Goal: Task Accomplishment & Management: Manage account settings

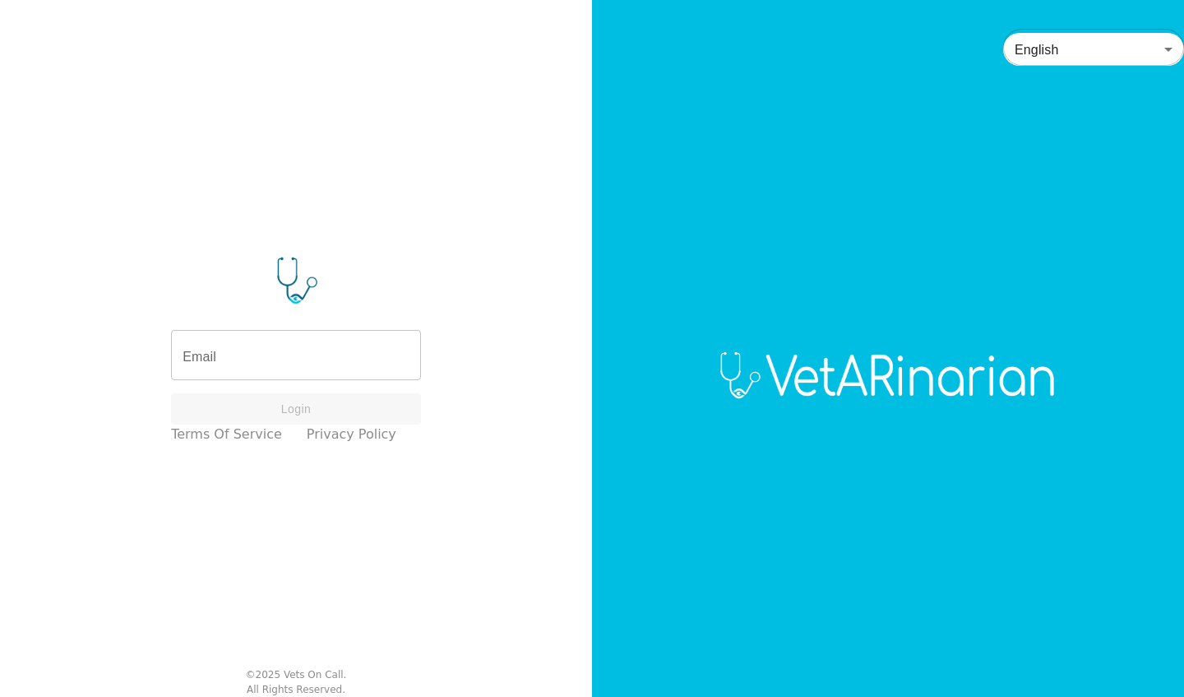
click at [271, 363] on input "Email" at bounding box center [296, 357] width 250 height 46
type input "screen+vocn@vetarinarian.com"
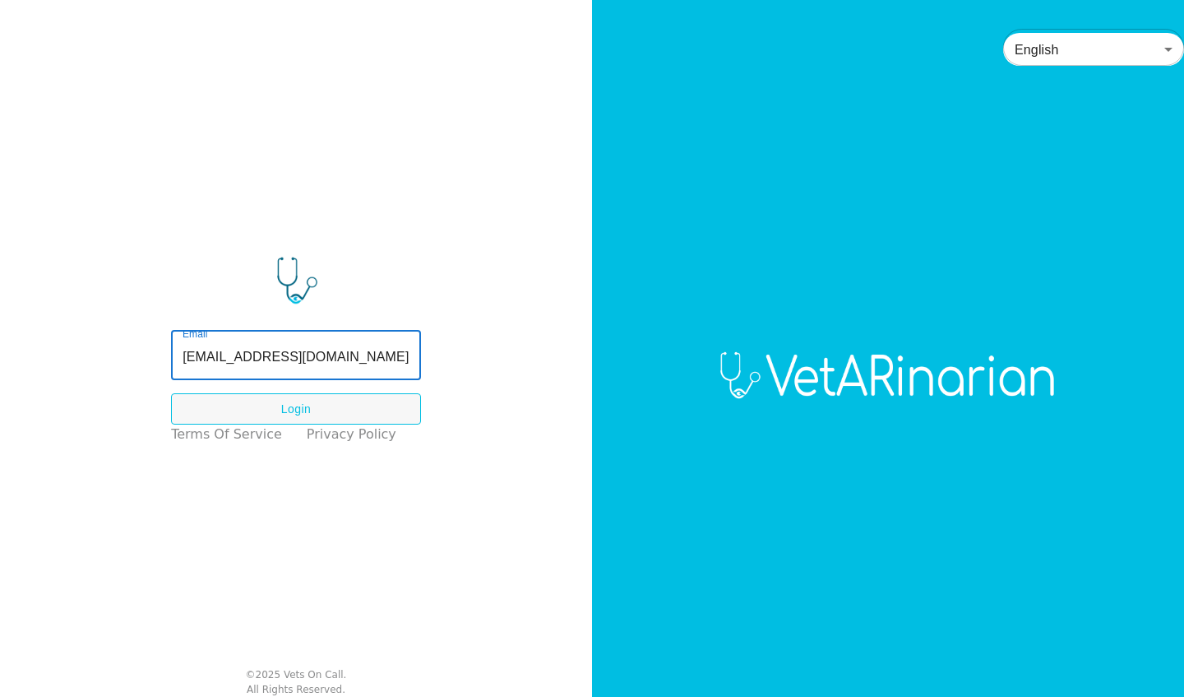
click at [298, 414] on button "Login" at bounding box center [296, 409] width 250 height 32
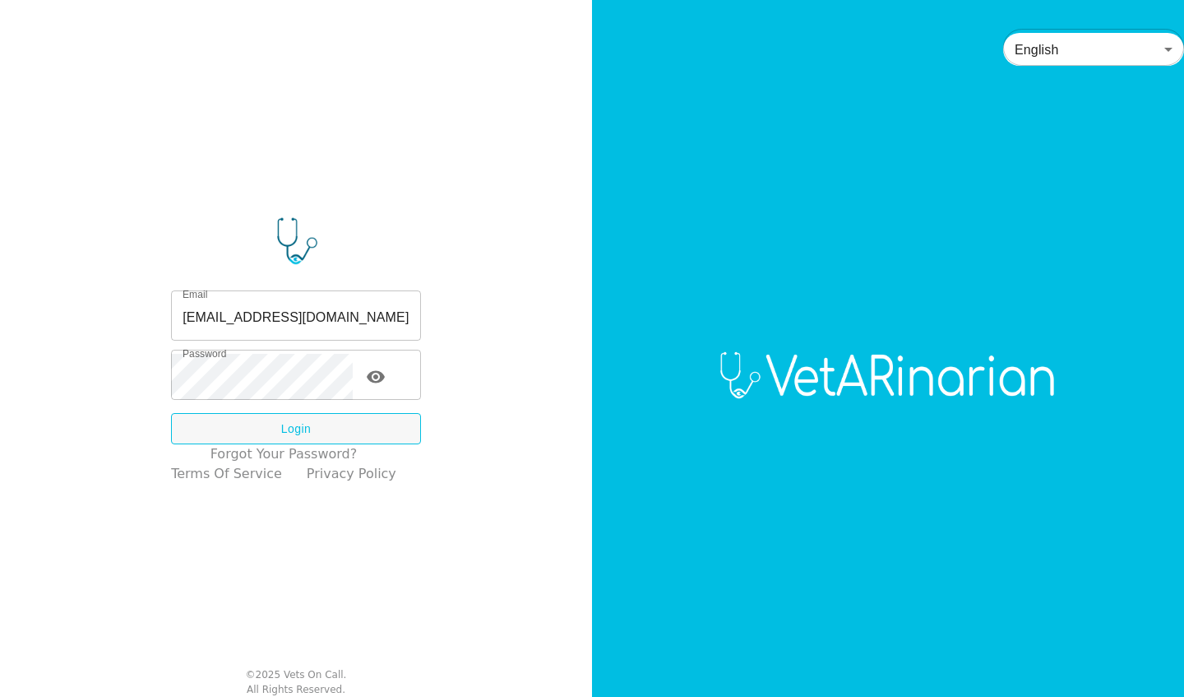
click at [385, 375] on icon "toggle password visibility" at bounding box center [376, 376] width 18 height 12
click at [386, 379] on icon "toggle password visibility" at bounding box center [376, 377] width 20 height 20
click at [297, 432] on button "Login" at bounding box center [296, 429] width 250 height 32
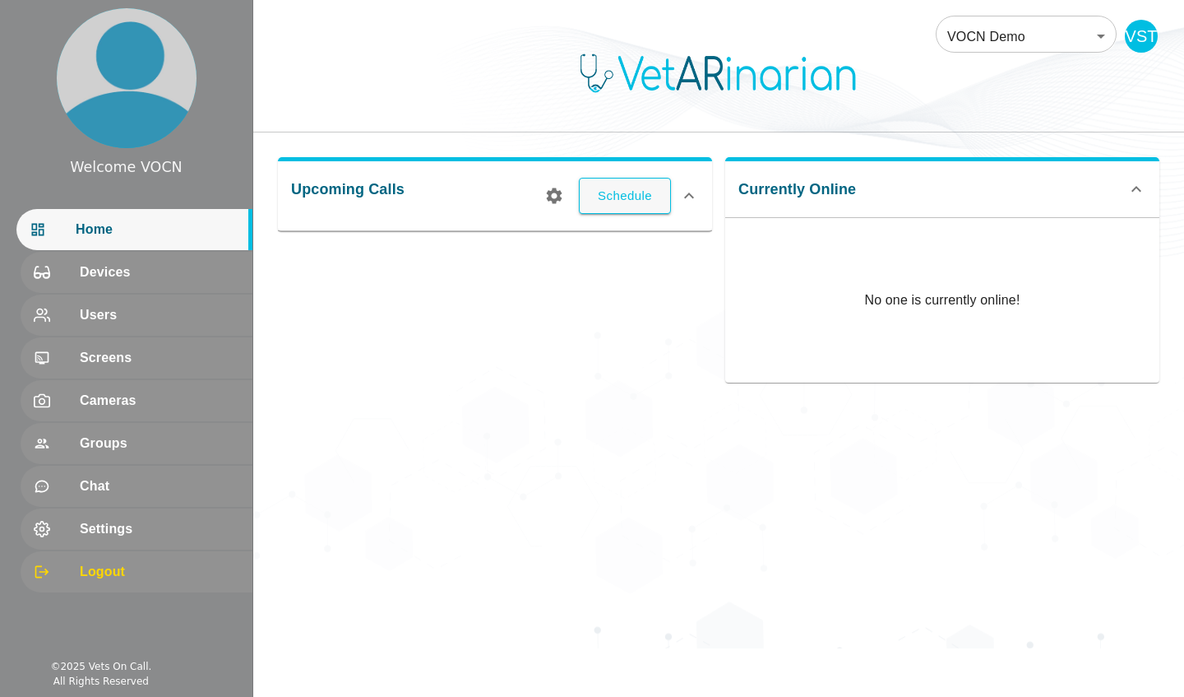
click at [120, 526] on span "Settings" at bounding box center [160, 529] width 160 height 20
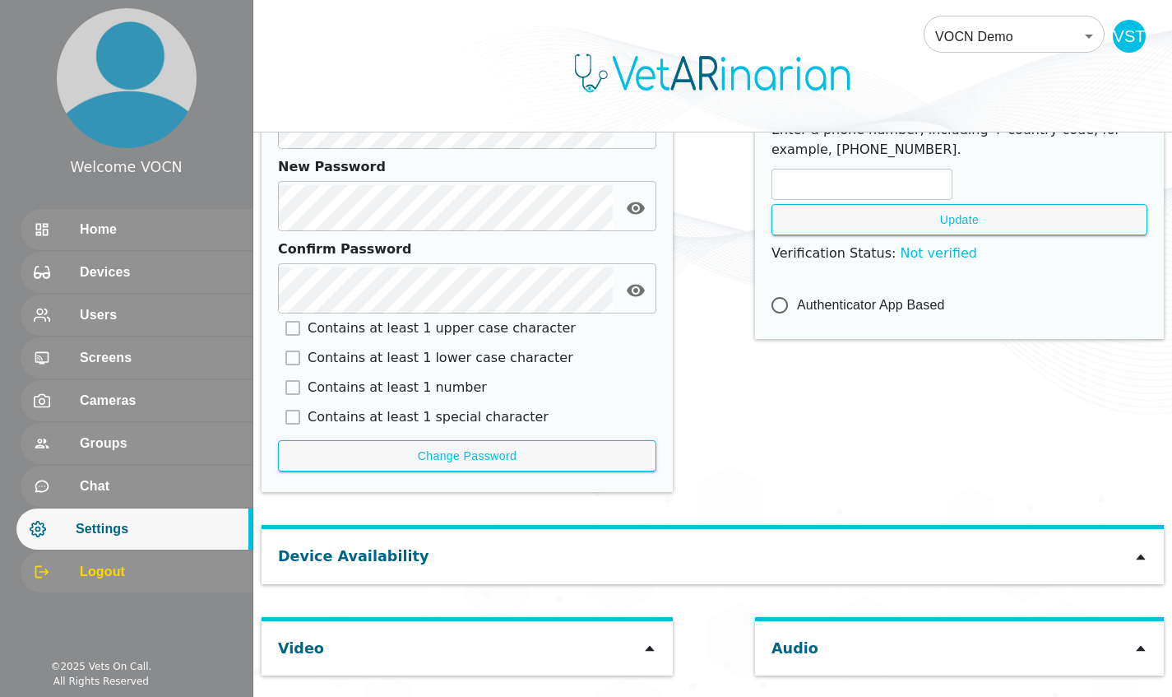
scroll to position [734, 0]
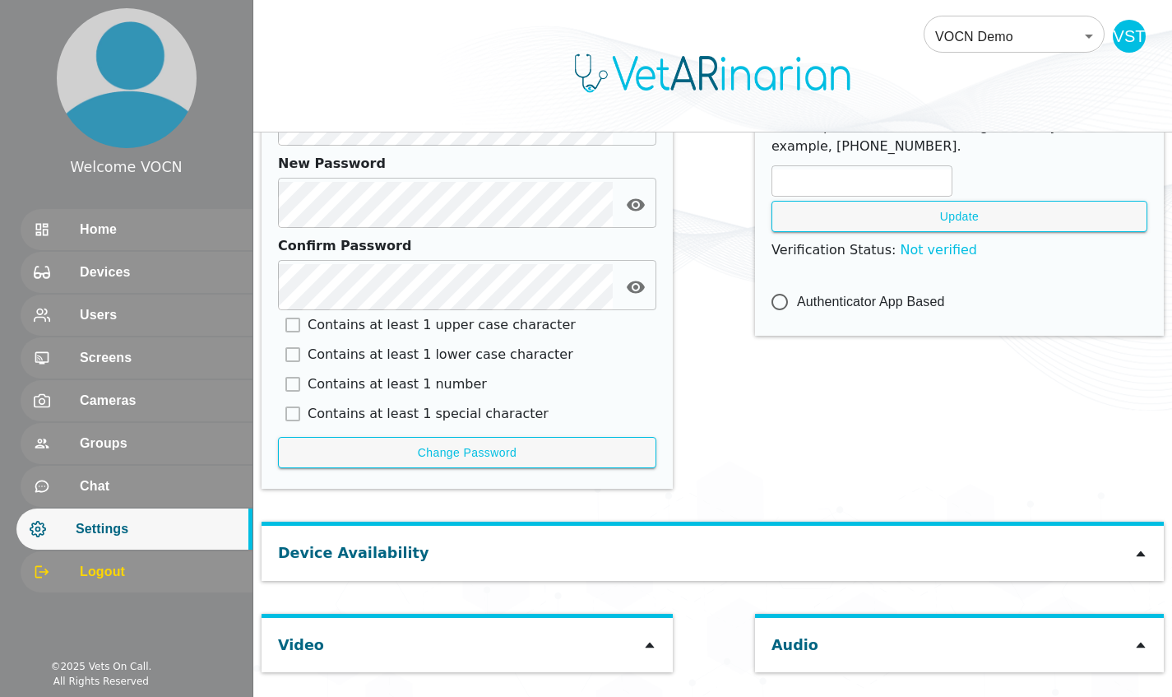
click at [647, 646] on icon at bounding box center [649, 645] width 9 height 6
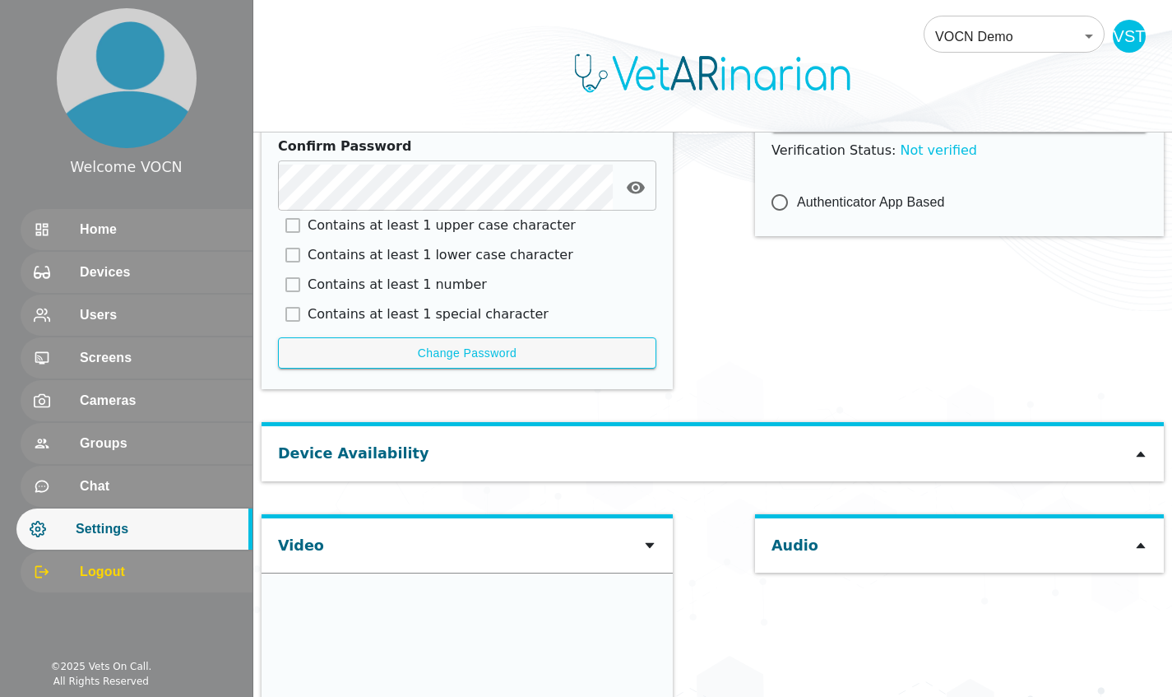
scroll to position [965, 0]
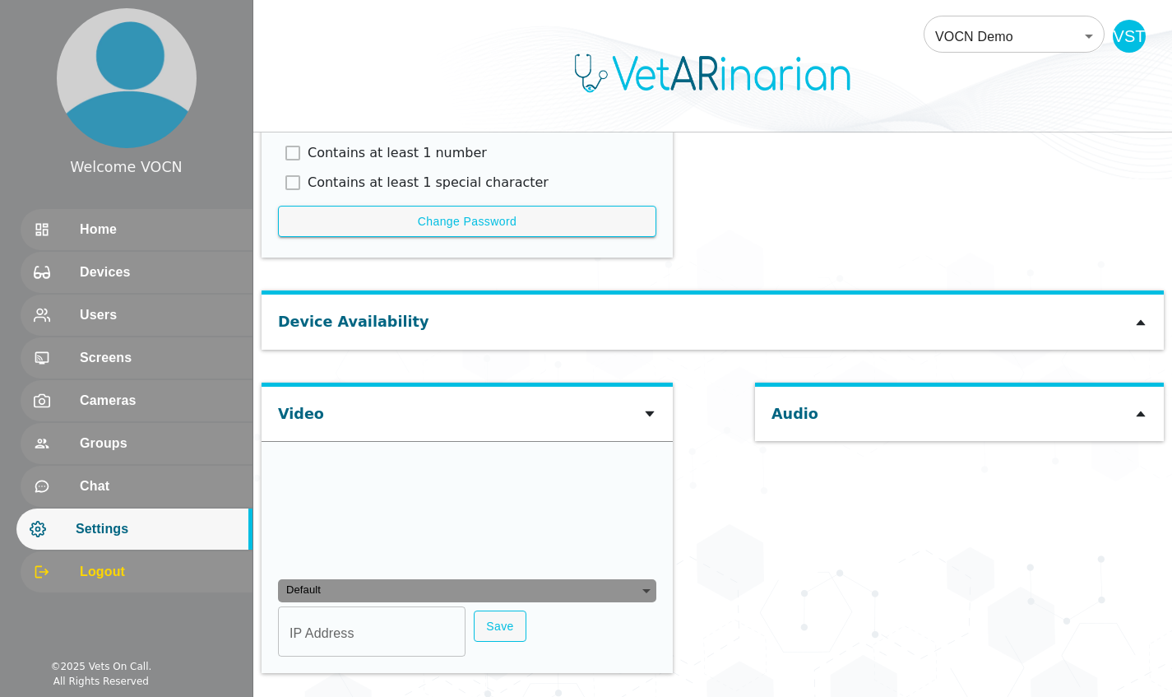
type input "59eb5a022f01ed58000438cb98aad7253b9b7adf73f4933b198132502b4ae259"
type input "[TECHNICAL_ID]"
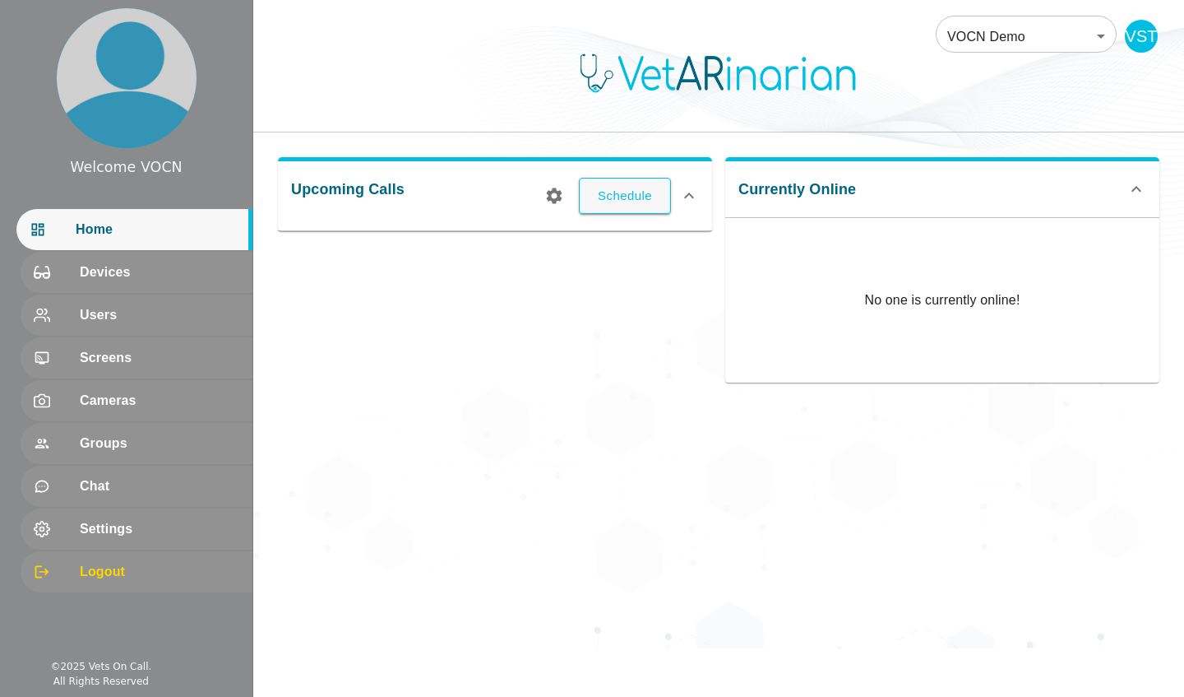
click at [110, 290] on span "Settings" at bounding box center [160, 529] width 160 height 20
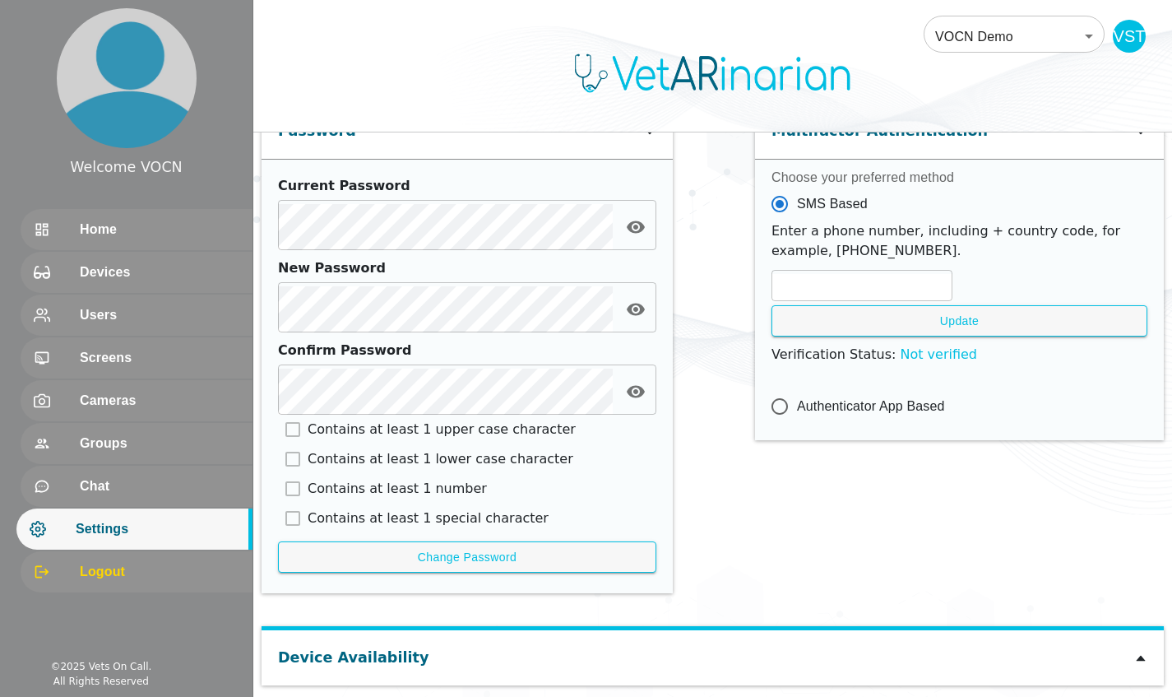
scroll to position [734, 0]
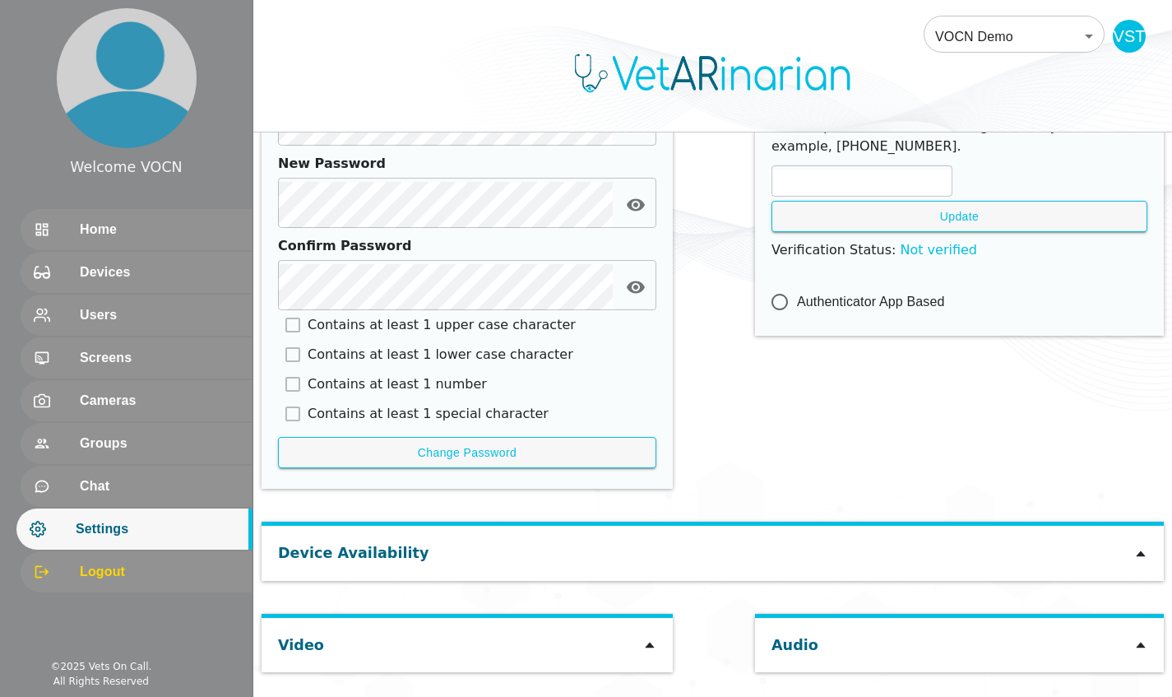
click at [398, 290] on icon at bounding box center [649, 645] width 9 height 6
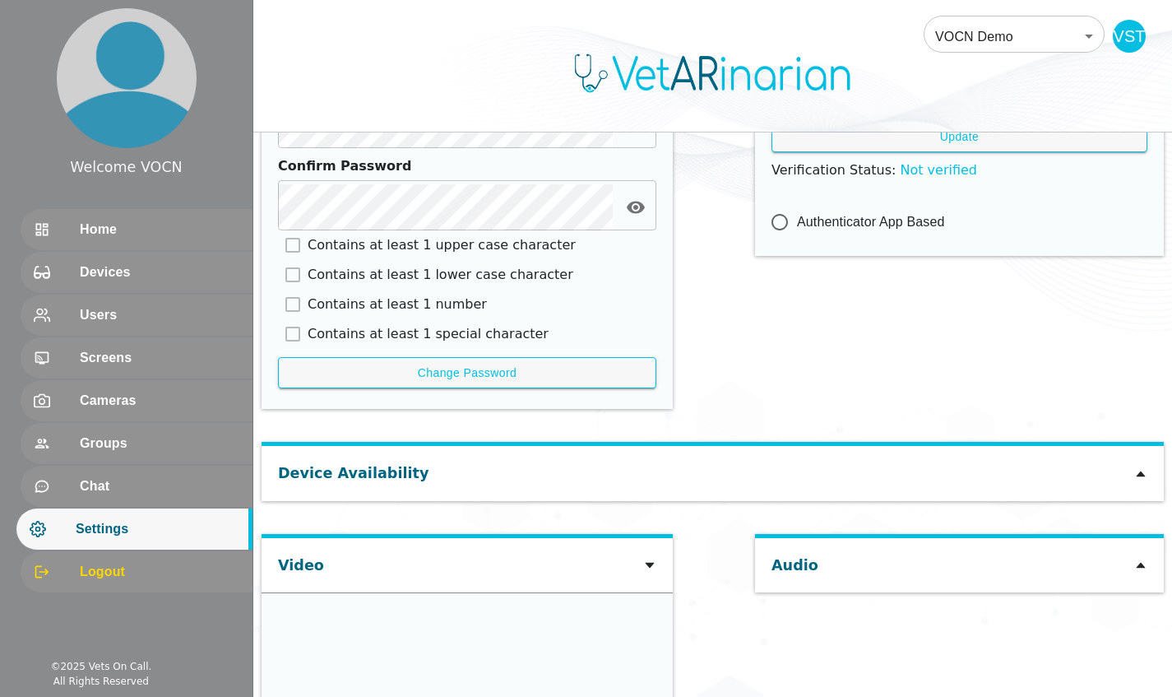
scroll to position [965, 0]
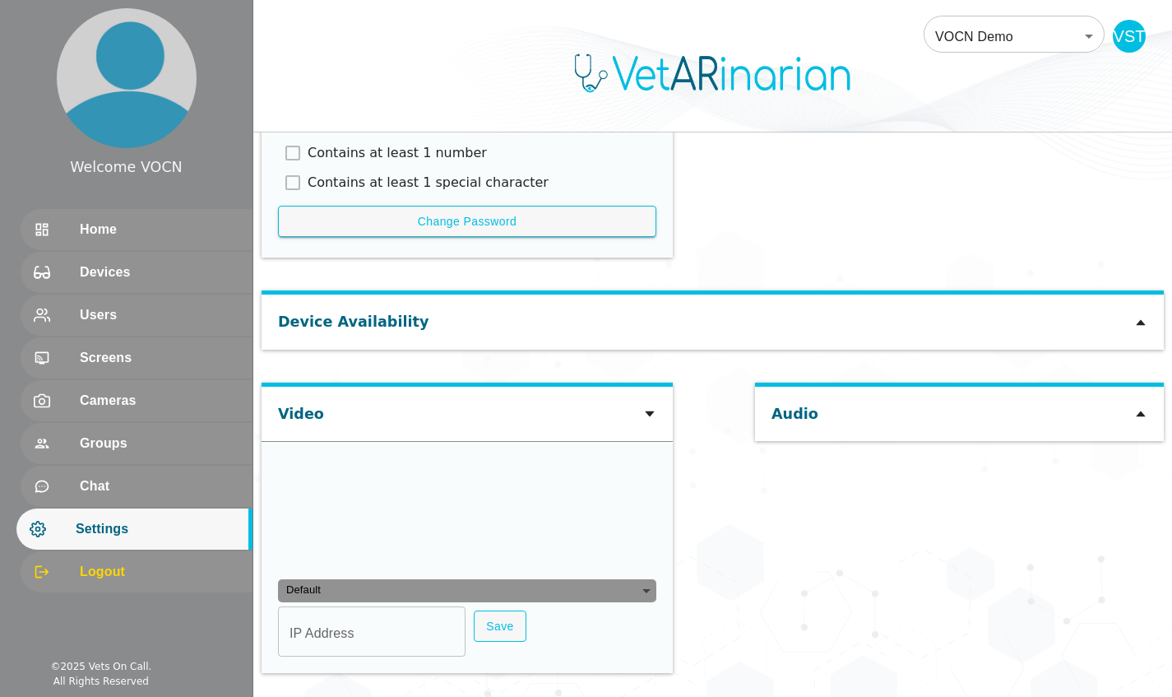
type input "c64dc0512f9fb7ec1704eff3be843d8416062c3394dc88caeb98810724d7b3de"
click at [377, 290] on input "[TECHNICAL_ID]" at bounding box center [371, 632] width 187 height 46
type input "1"
click at [398, 290] on div "Audio" at bounding box center [959, 535] width 409 height 307
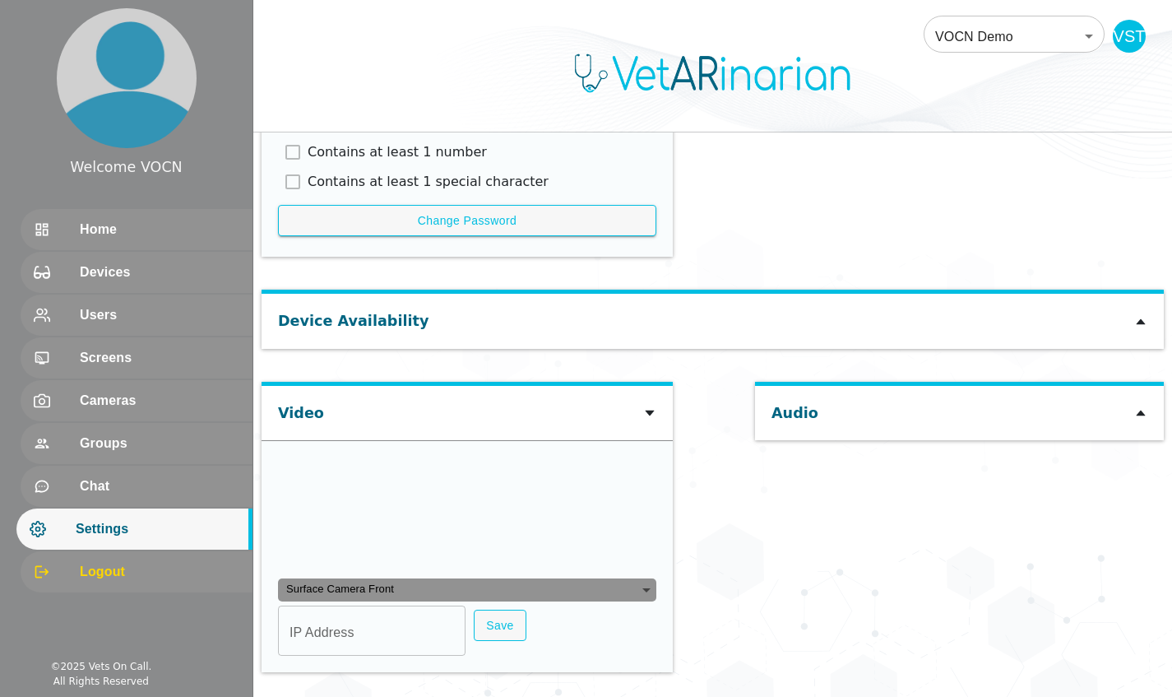
click at [398, 290] on div "Surface Camera Front" at bounding box center [467, 589] width 378 height 23
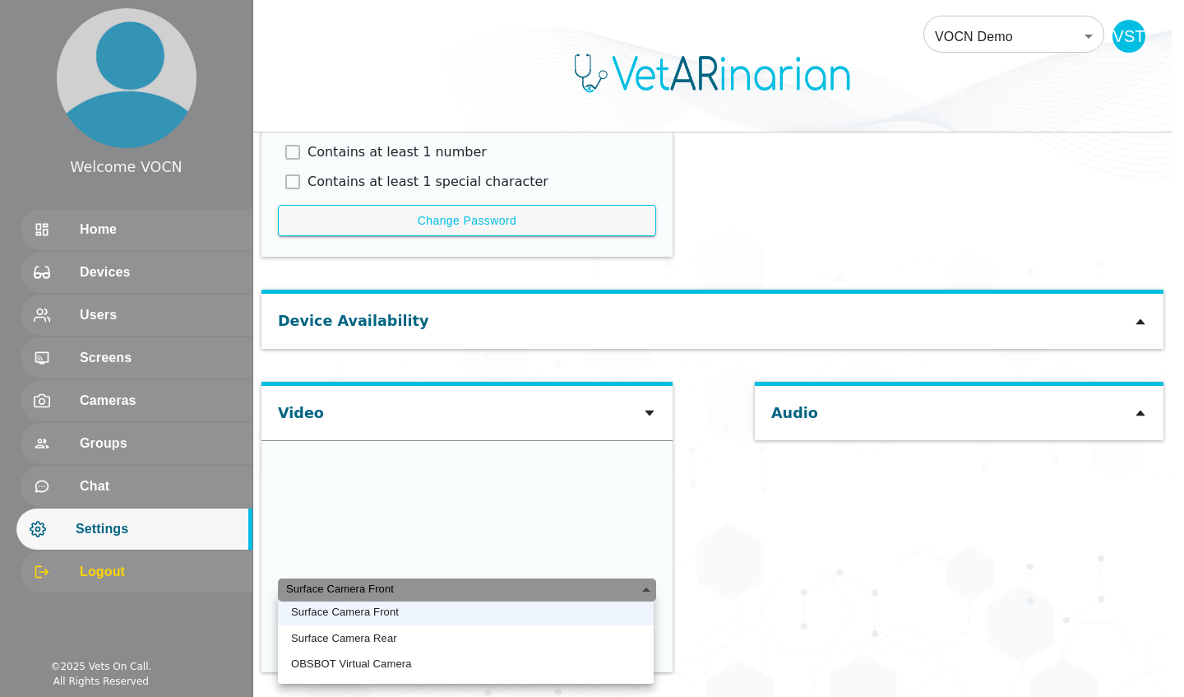
click at [385, 290] on li "OBSBOT Virtual Camera" at bounding box center [466, 663] width 376 height 26
type input "a56ef4146fc88285dc65c399851272ceb6a0d1208ac13802504e88a35e95f3fd"
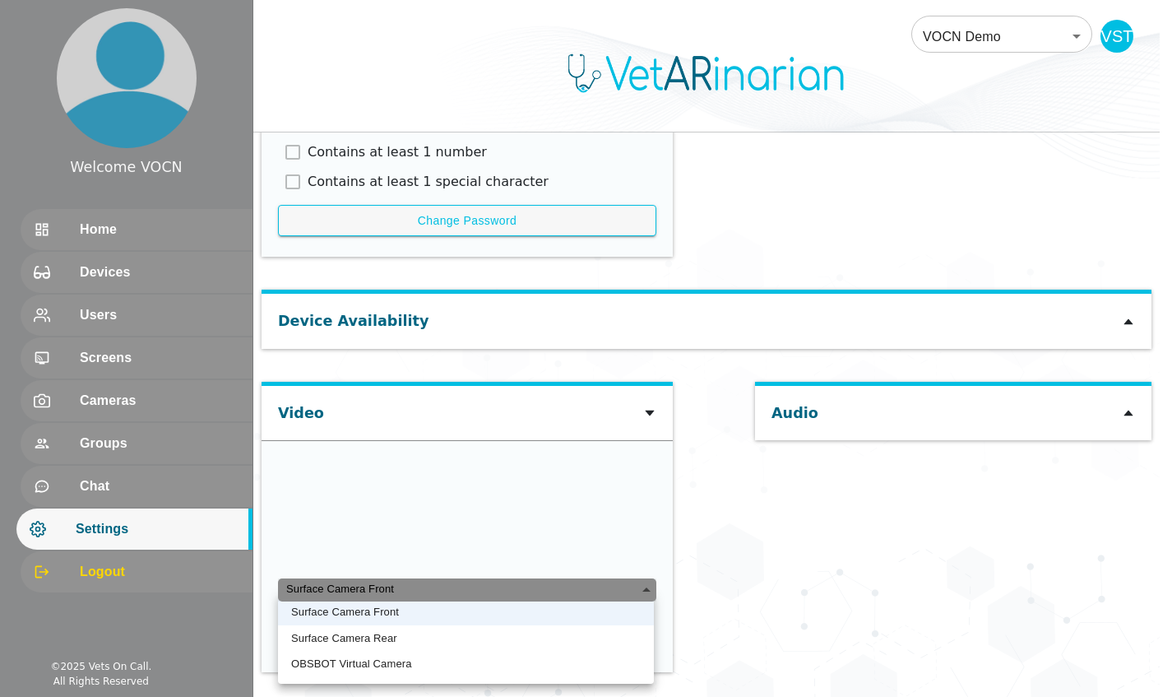
scroll to position [1053, 0]
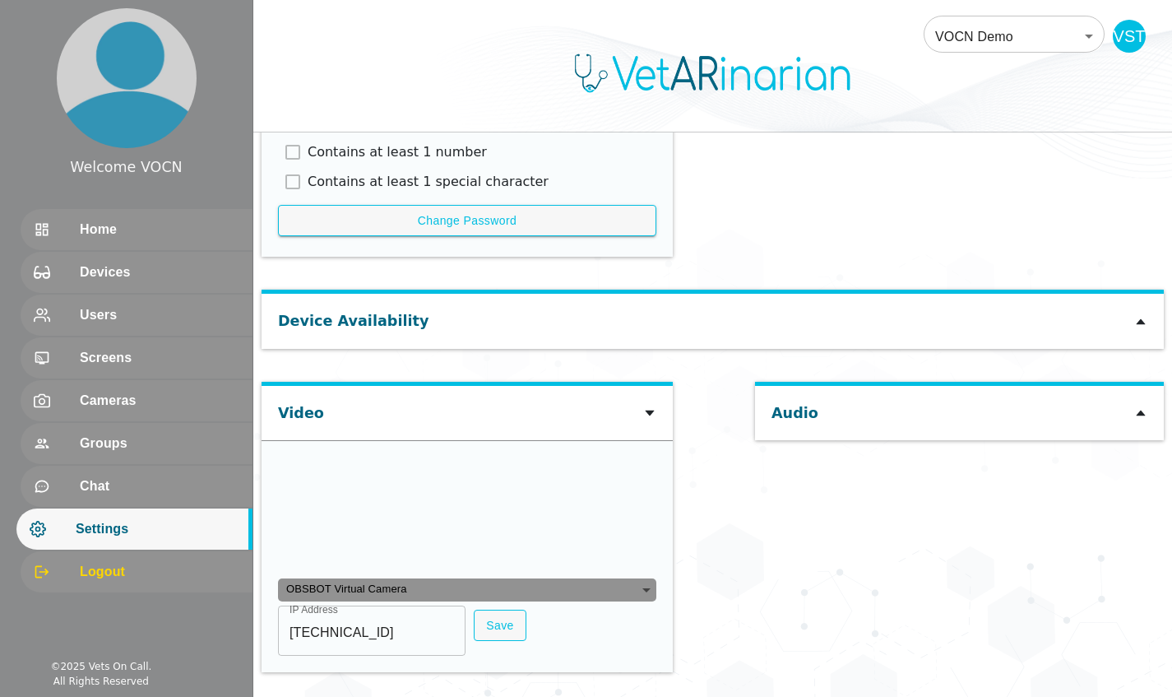
click at [395, 290] on input "[TECHNICAL_ID]" at bounding box center [371, 632] width 187 height 46
type input "1"
paste input "rtsp://[TECHNICAL_ID][URL]"
click at [322, 290] on input "rtsp://[TECHNICAL_ID][URL]" at bounding box center [371, 632] width 187 height 46
click at [398, 290] on input "[TECHNICAL_ID][URL]" at bounding box center [371, 632] width 187 height 46
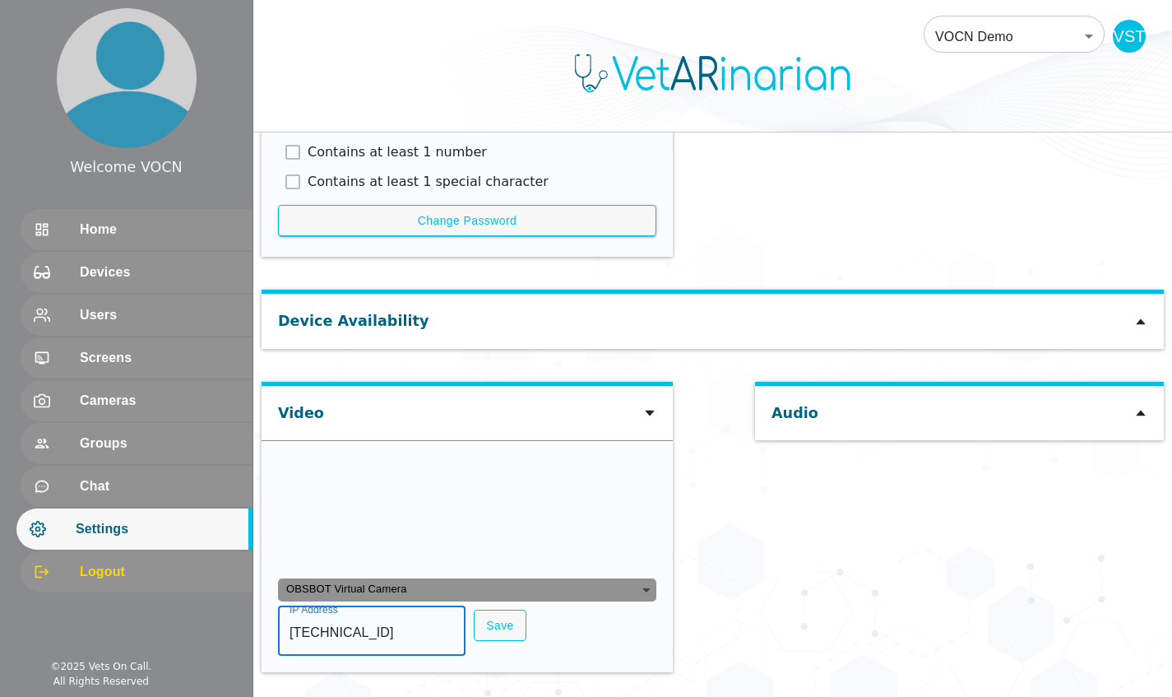
type input "[TECHNICAL_ID]"
click at [398, 290] on button "Save" at bounding box center [500, 625] width 53 height 32
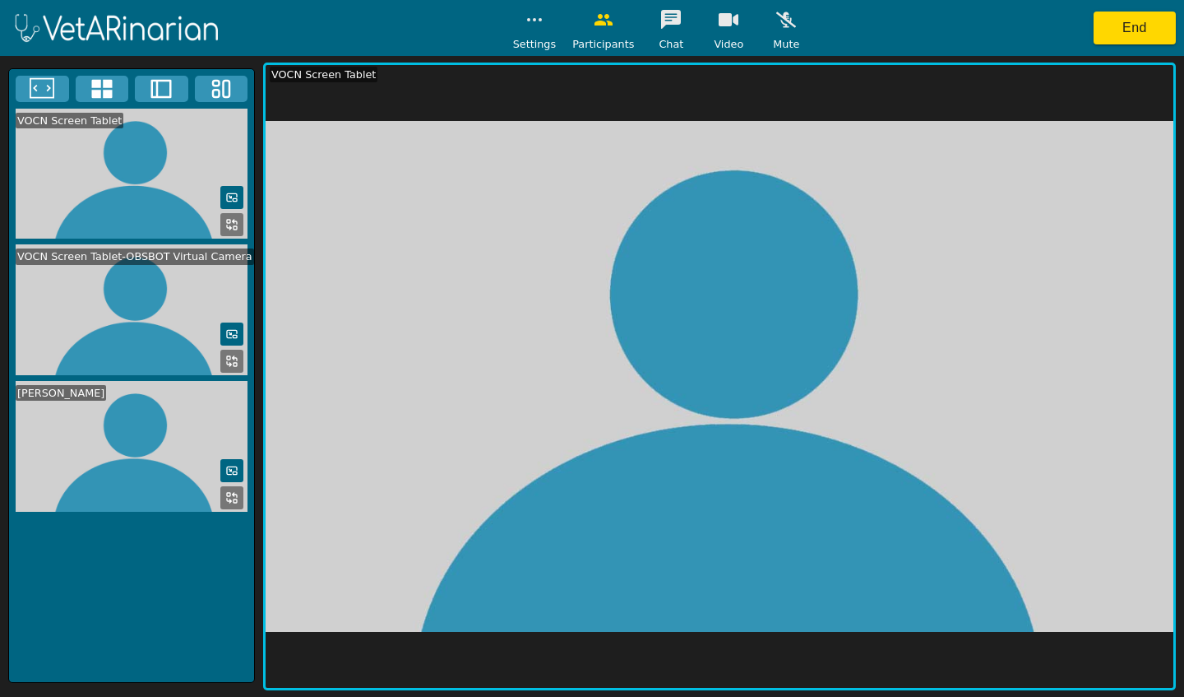
click at [398, 25] on button "End" at bounding box center [1135, 28] width 82 height 33
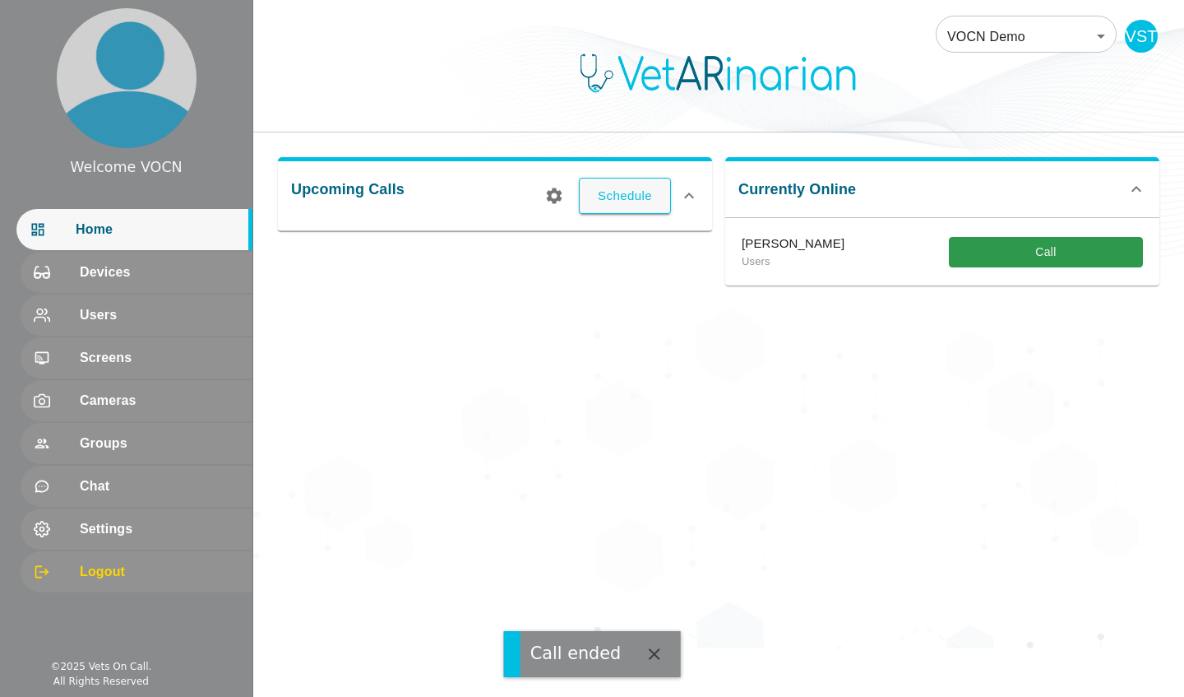
click at [125, 290] on span "Settings" at bounding box center [160, 529] width 160 height 20
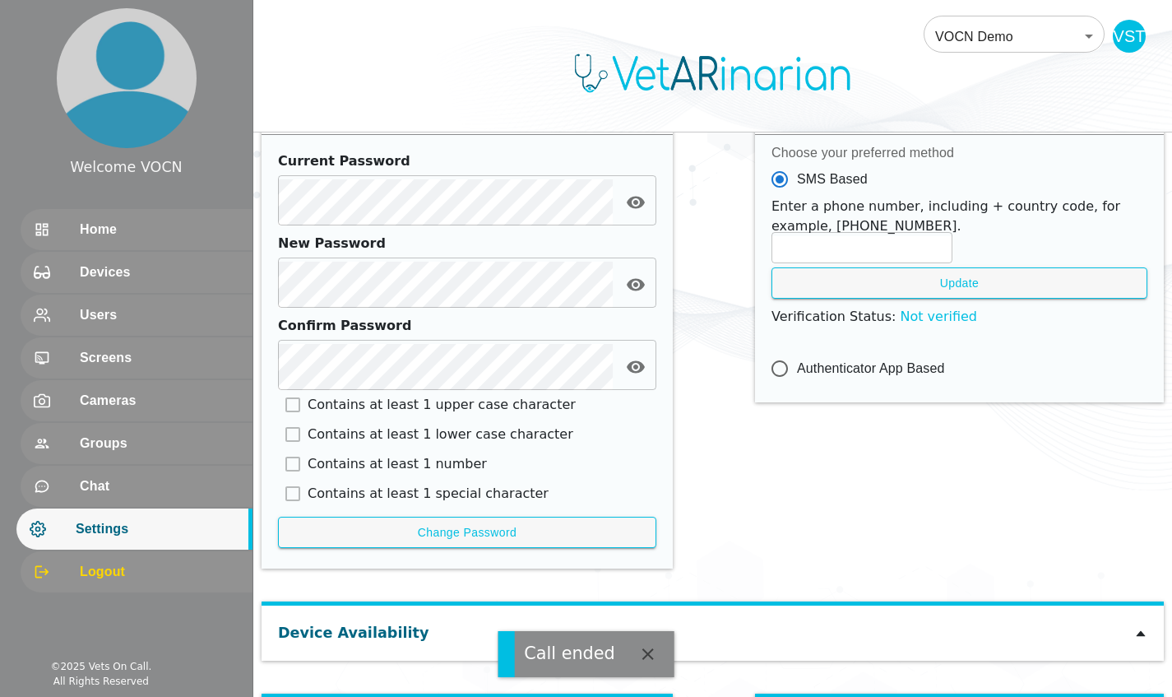
scroll to position [734, 0]
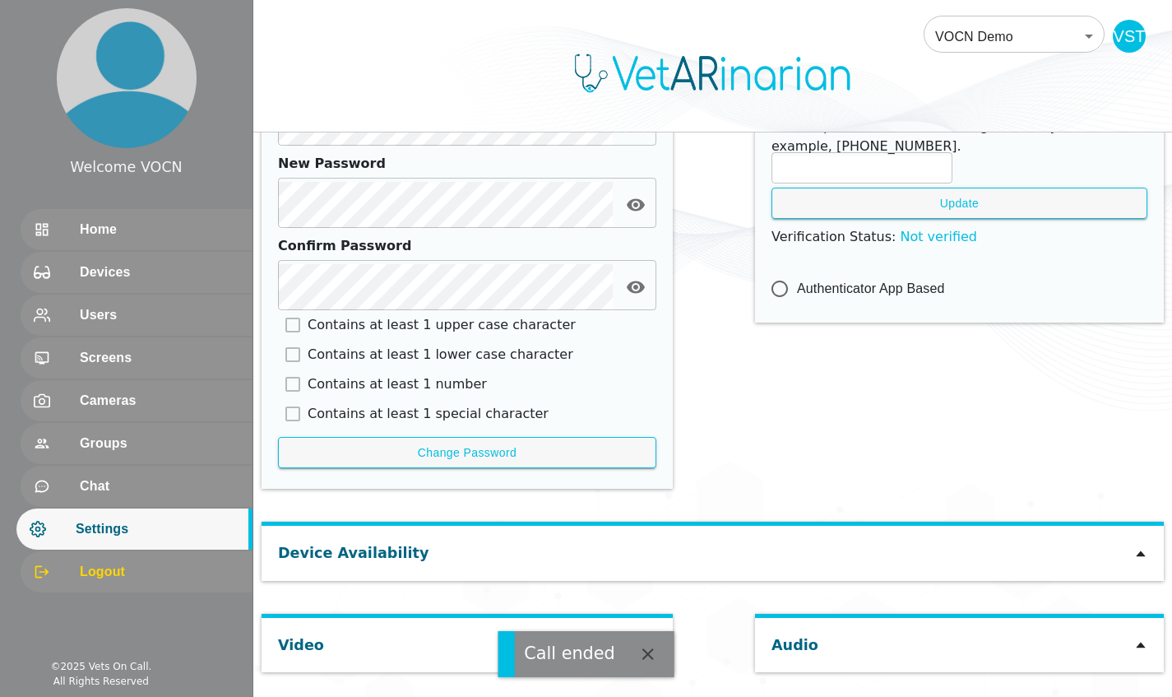
click at [398, 290] on icon "button" at bounding box center [648, 654] width 20 height 20
click at [398, 290] on icon at bounding box center [649, 644] width 13 height 13
type input "59eb5a022f01ed58000438cb98aad7253b9b7adf73f4933b198132502b4ae259"
type input "[TECHNICAL_ID]"
click at [398, 290] on icon at bounding box center [649, 644] width 13 height 13
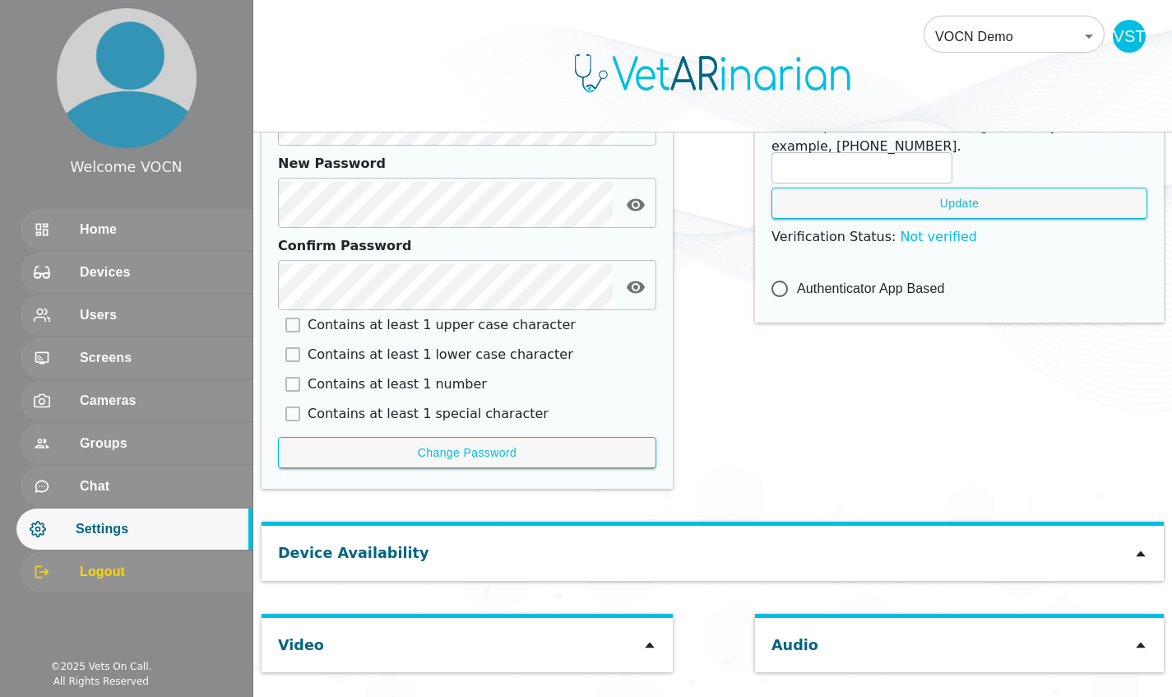
click at [398, 290] on icon at bounding box center [649, 644] width 13 height 13
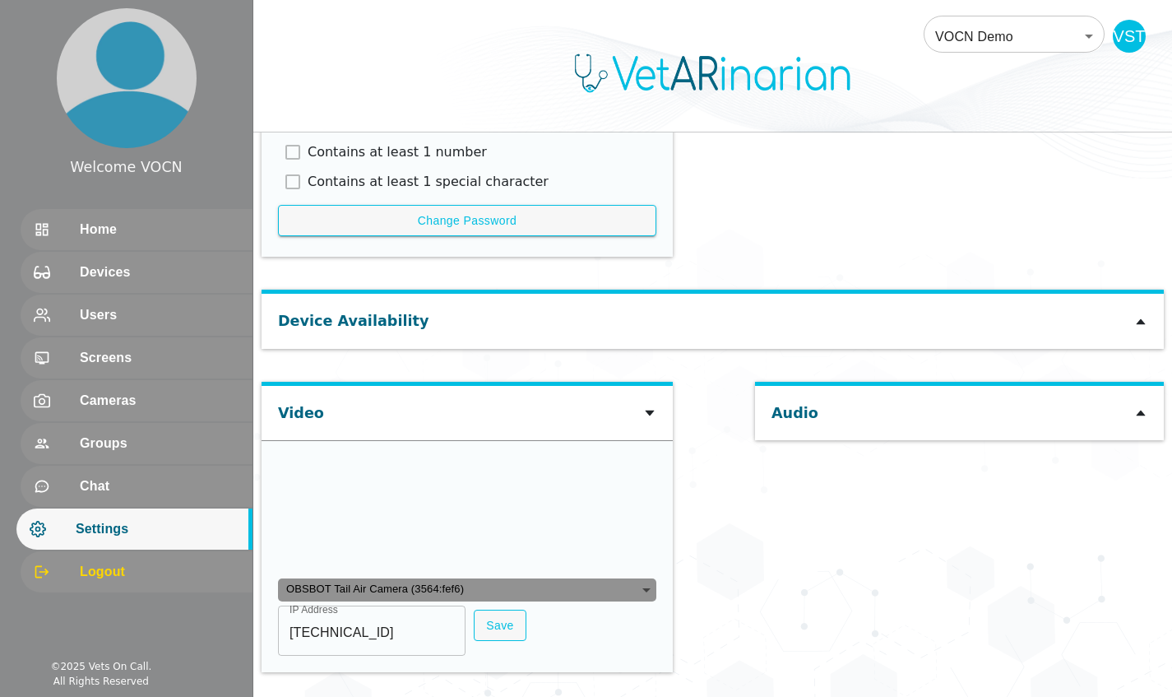
scroll to position [1124, 0]
click at [398, 290] on div "OBSBOT Tail Air Camera (3564:fef6)" at bounding box center [467, 589] width 378 height 23
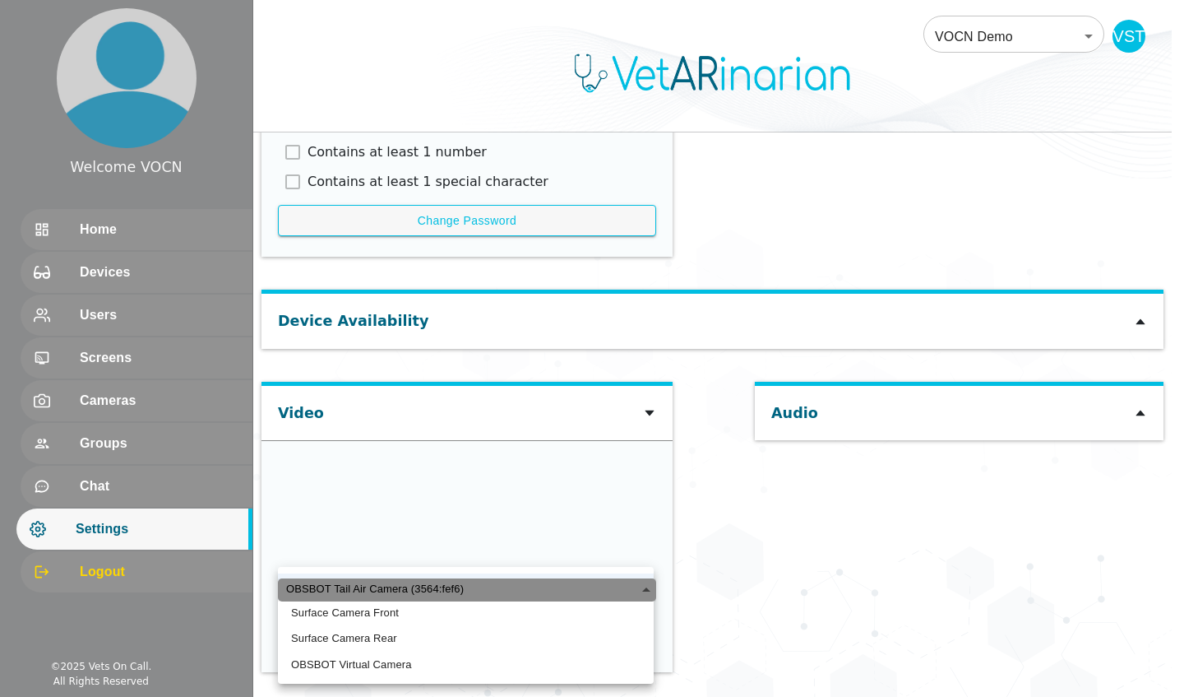
click at [398, 290] on div "OBSBOT Tail Air Camera (3564:fef6)" at bounding box center [467, 589] width 378 height 23
click at [398, 290] on div at bounding box center [592, 348] width 1184 height 697
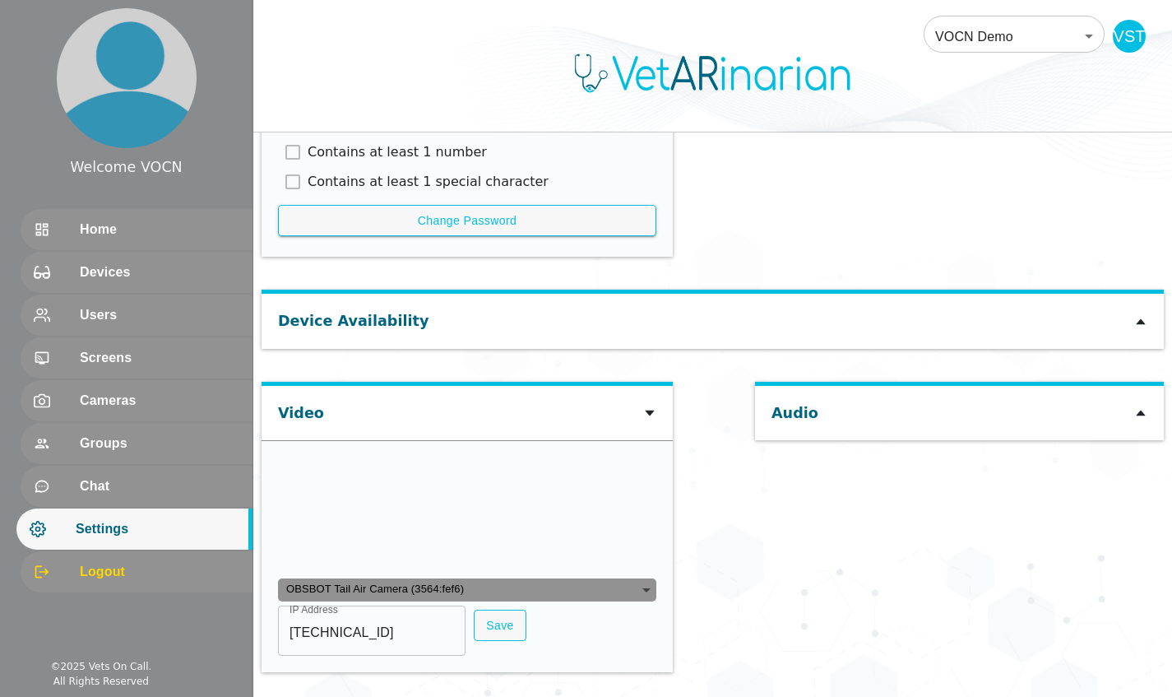
click at [390, 290] on input "[TECHNICAL_ID]" at bounding box center [371, 632] width 187 height 46
type input "1"
paste input "rtsp://[TECHNICAL_ID][URL]"
click at [328, 290] on input "rtsp://[URL]" at bounding box center [371, 632] width 187 height 46
click at [326, 290] on input "rtsp://[URL]" at bounding box center [371, 632] width 187 height 46
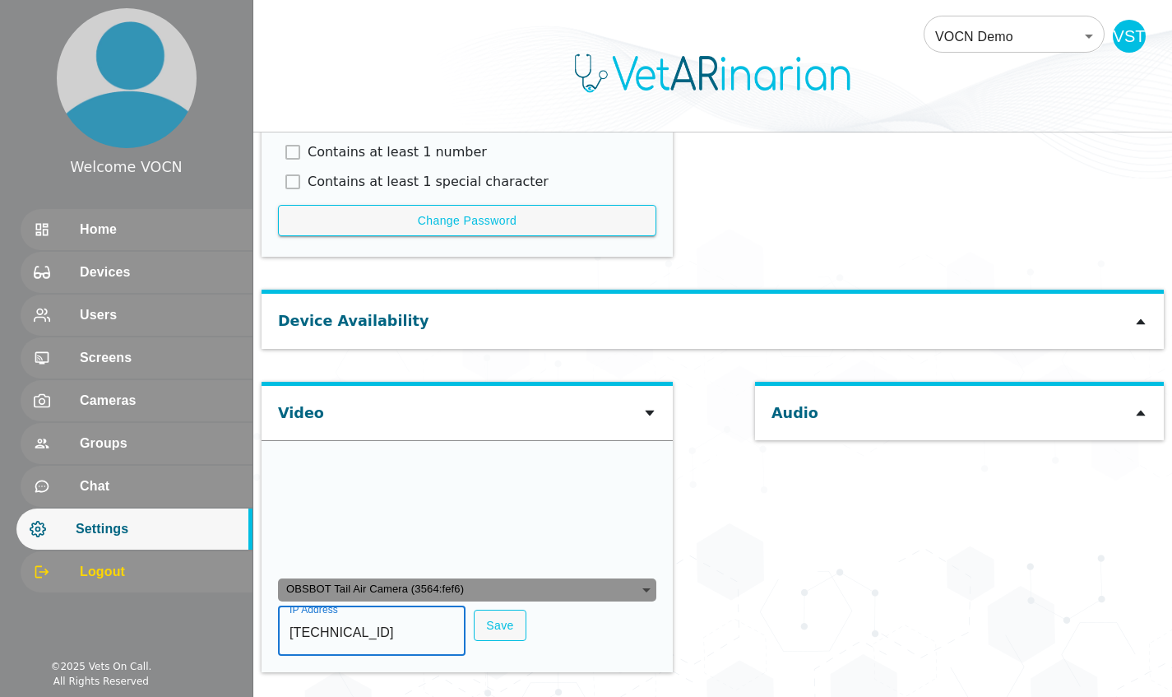
click at [383, 290] on input "[TECHNICAL_ID]" at bounding box center [371, 632] width 187 height 46
type input "[TECHNICAL_ID]"
click at [398, 290] on div "Audio" at bounding box center [959, 535] width 409 height 307
click at [398, 290] on button "Save" at bounding box center [500, 625] width 53 height 32
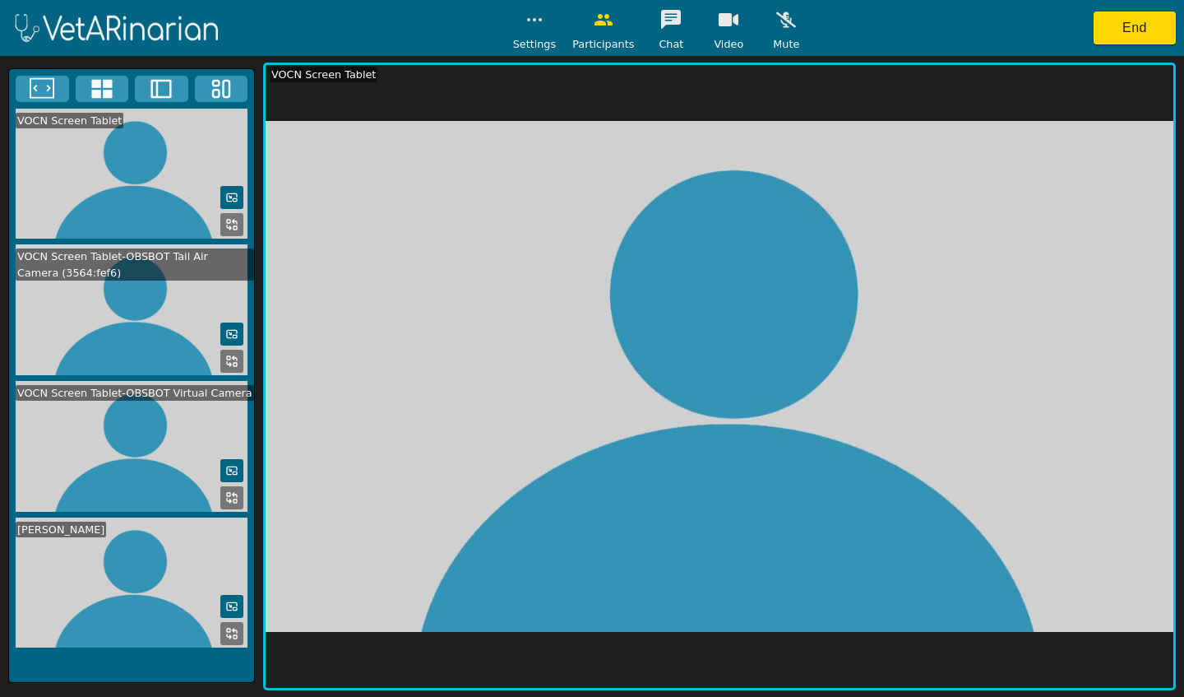
click at [228, 290] on icon at bounding box center [231, 360] width 13 height 13
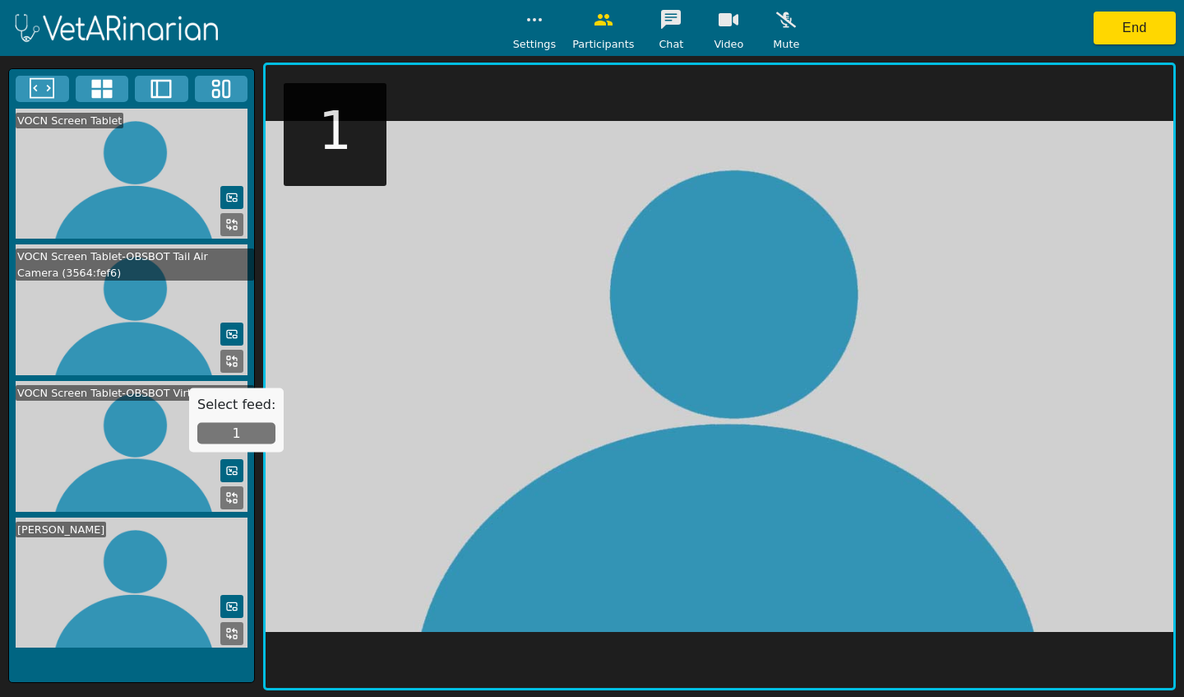
click at [240, 290] on button "1" at bounding box center [236, 433] width 78 height 21
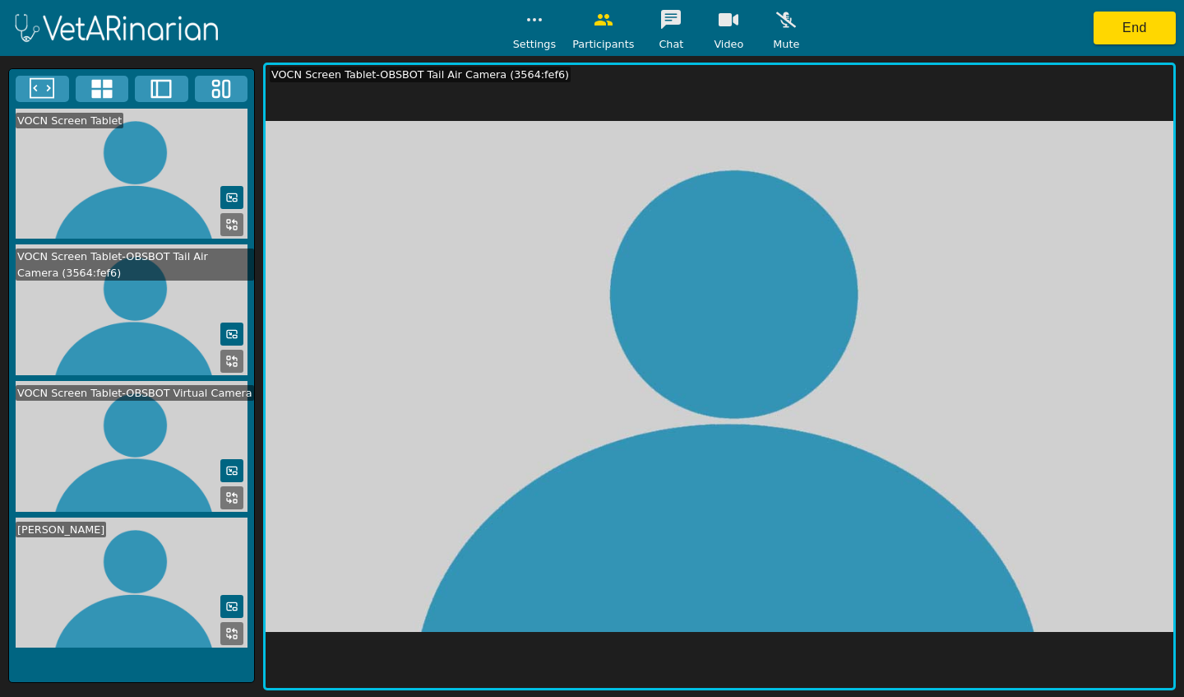
click at [238, 290] on icon at bounding box center [231, 360] width 13 height 13
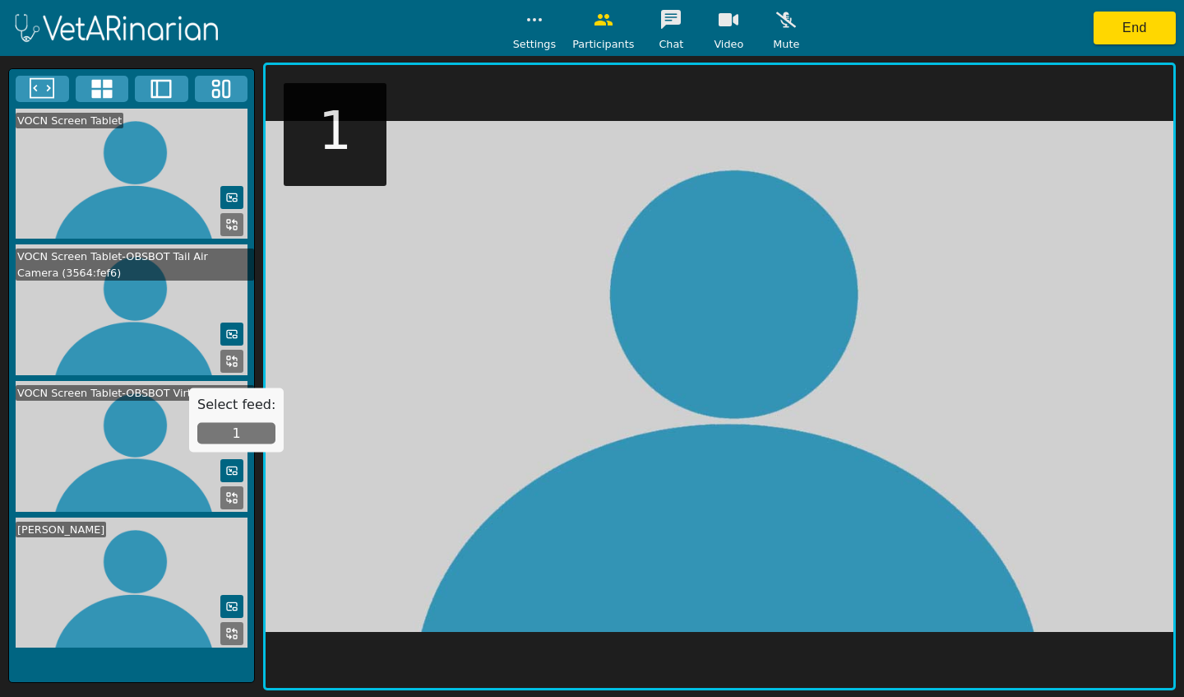
click at [248, 290] on button "1" at bounding box center [236, 433] width 78 height 21
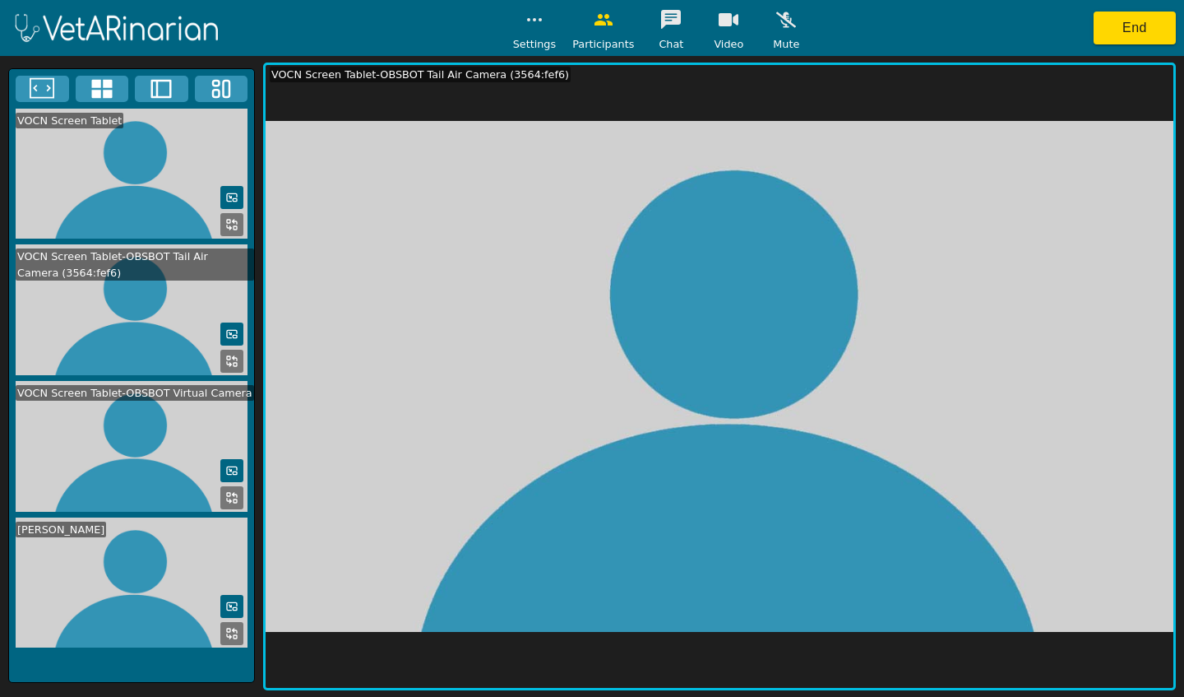
click at [235, 290] on icon at bounding box center [231, 360] width 13 height 13
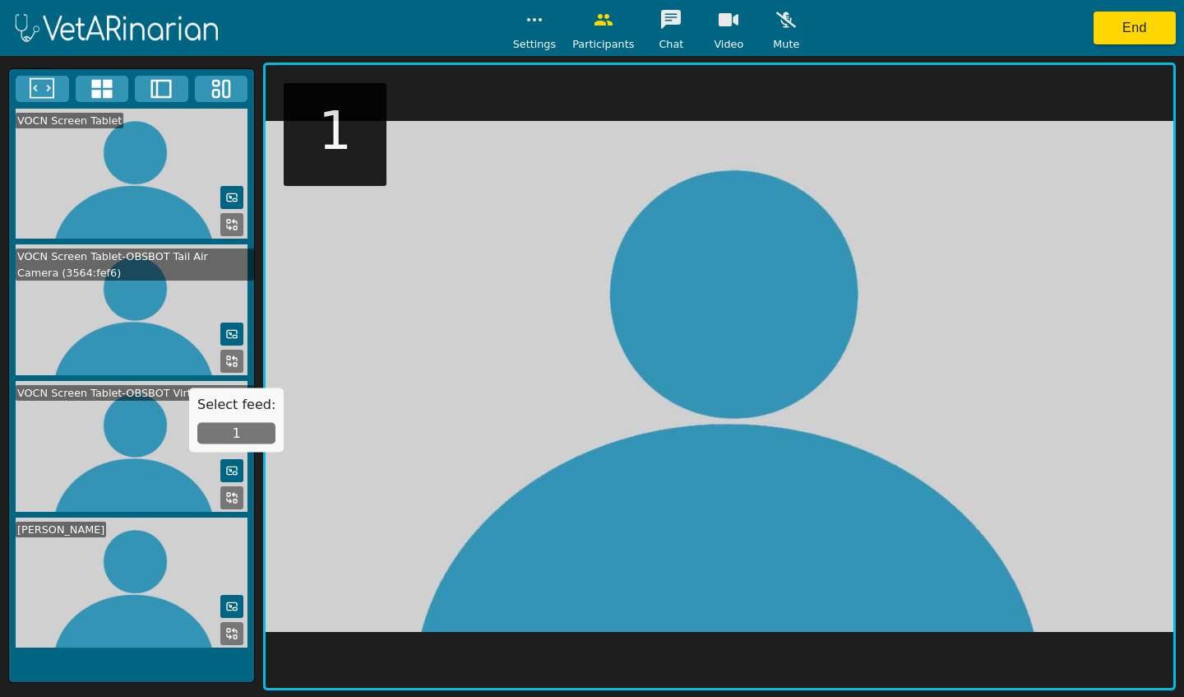
click at [241, 290] on button "1" at bounding box center [236, 433] width 78 height 21
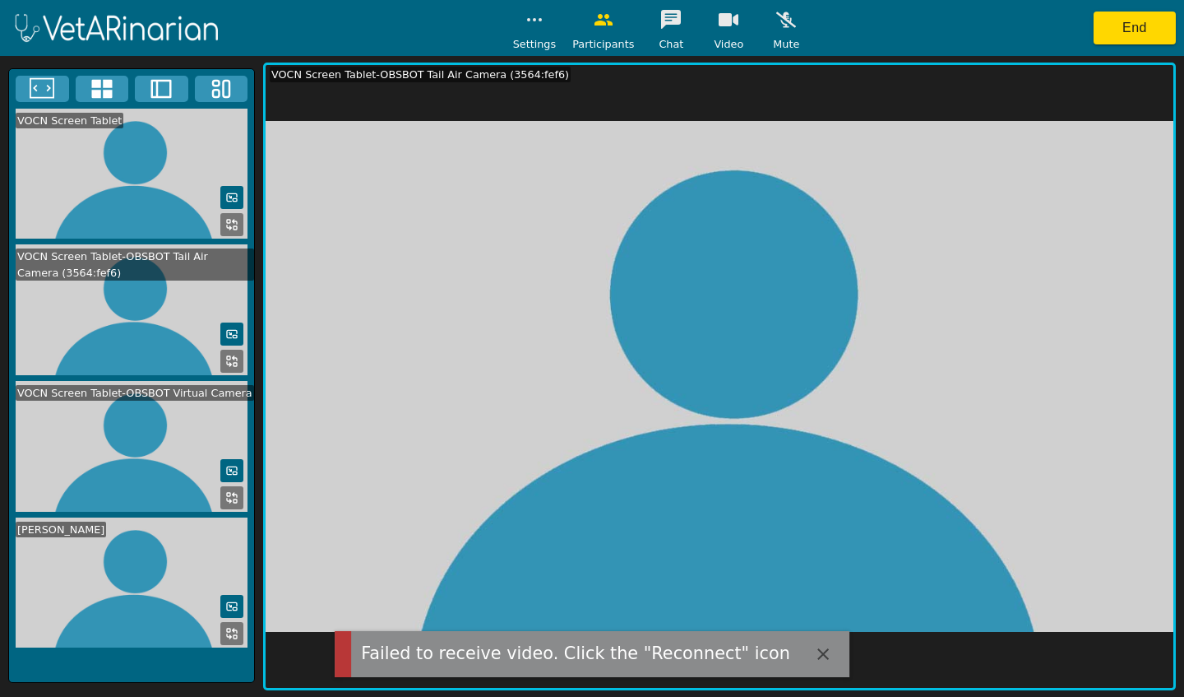
click at [398, 36] on button "End" at bounding box center [1135, 28] width 82 height 33
